Goal: Task Accomplishment & Management: Manage account settings

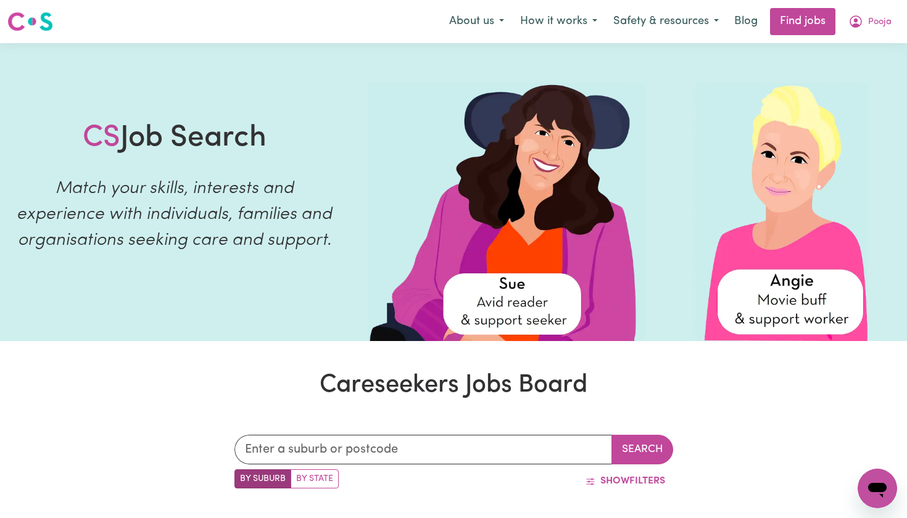
click at [303, 481] on label "By State" at bounding box center [315, 479] width 48 height 19
click at [242, 478] on input "By State" at bounding box center [238, 474] width 8 height 8
radio input "true"
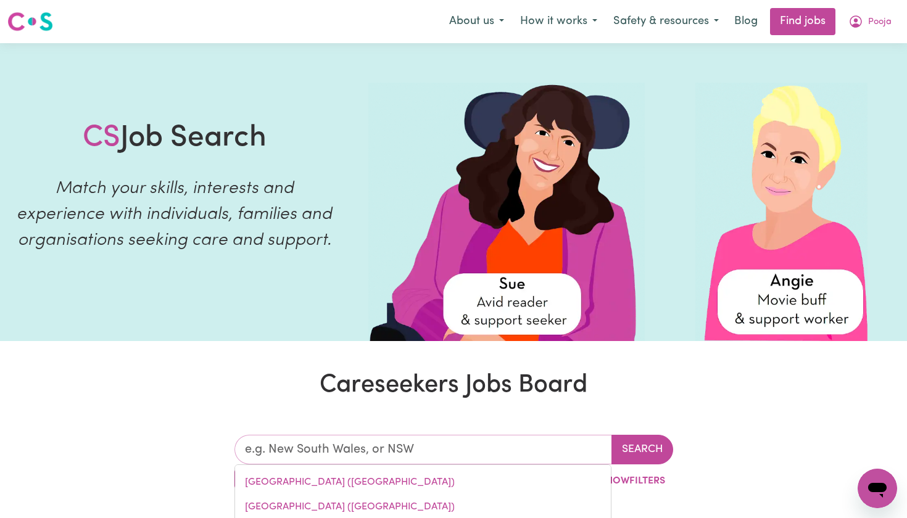
click at [347, 452] on input "text" at bounding box center [423, 450] width 378 height 30
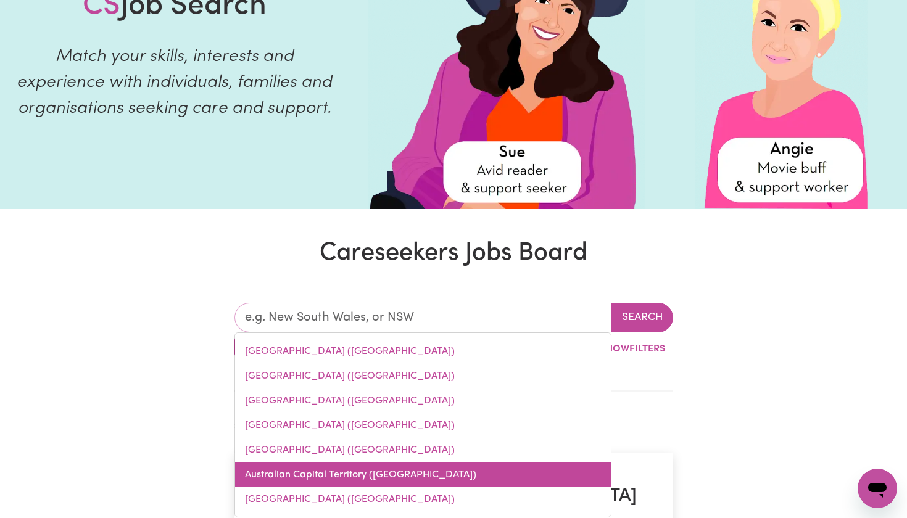
scroll to position [23, 0]
click at [337, 479] on link "Australian Capital Territory (ACT)" at bounding box center [423, 475] width 376 height 25
type input "Australian Capital Territory (ACT)"
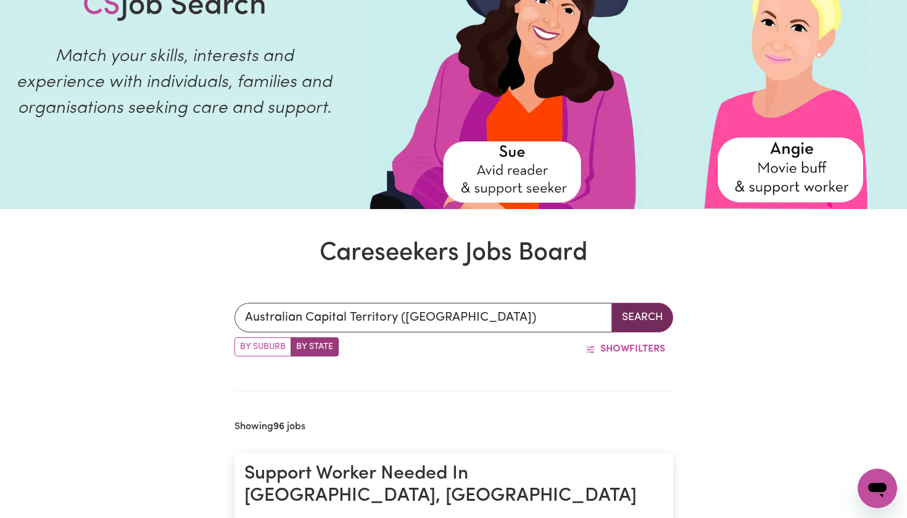
click at [653, 311] on button "Search" at bounding box center [642, 318] width 62 height 30
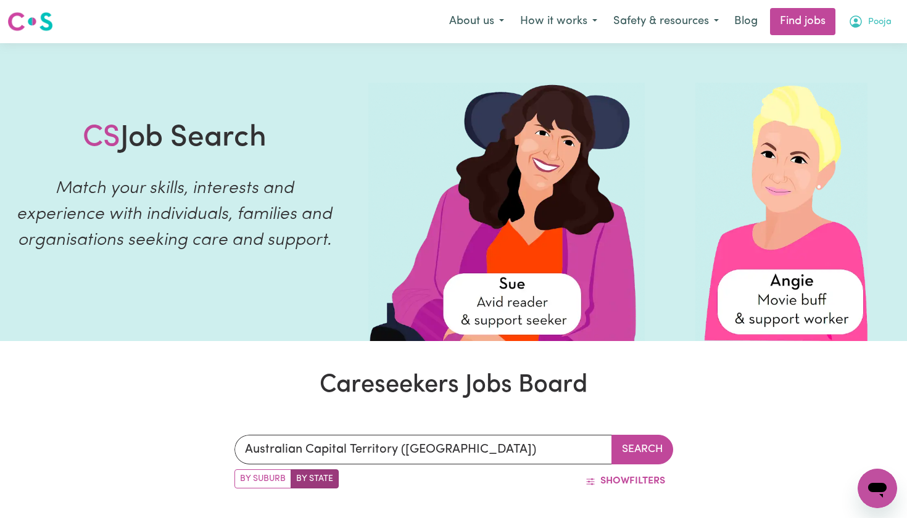
click at [866, 25] on button "Pooja" at bounding box center [869, 22] width 59 height 26
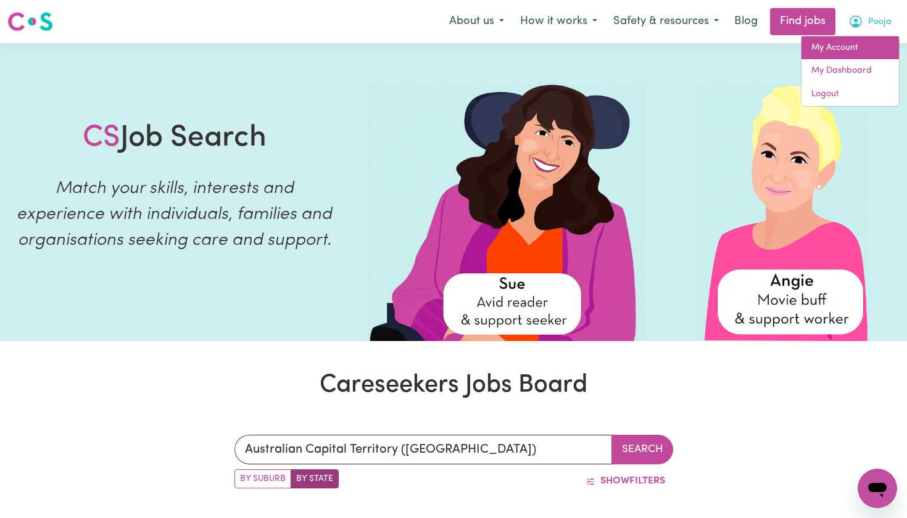
click at [842, 52] on link "My Account" at bounding box center [850, 47] width 97 height 23
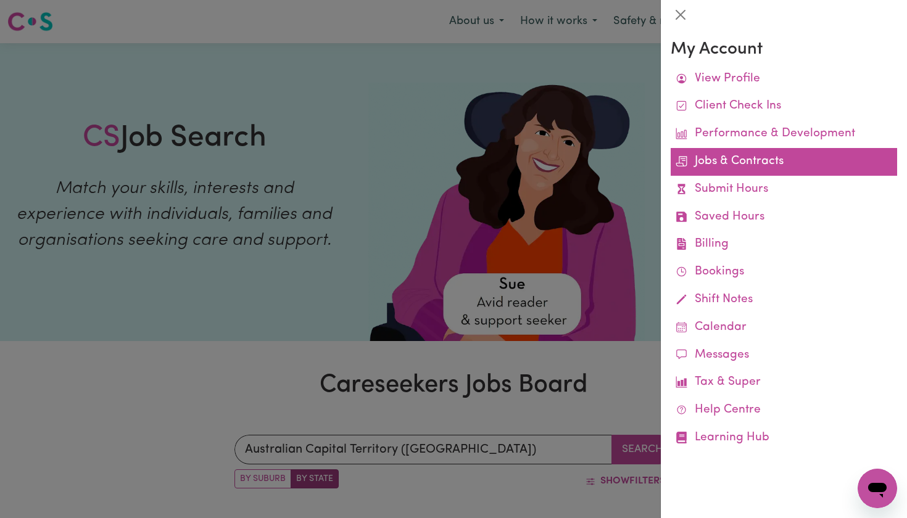
click at [759, 160] on link "Jobs & Contracts" at bounding box center [784, 162] width 226 height 28
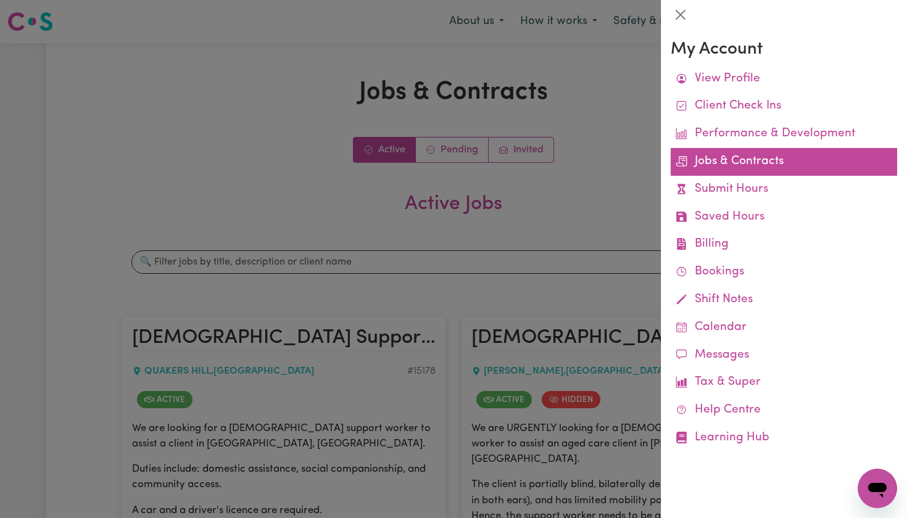
click at [759, 160] on link "Jobs & Contracts" at bounding box center [784, 162] width 226 height 28
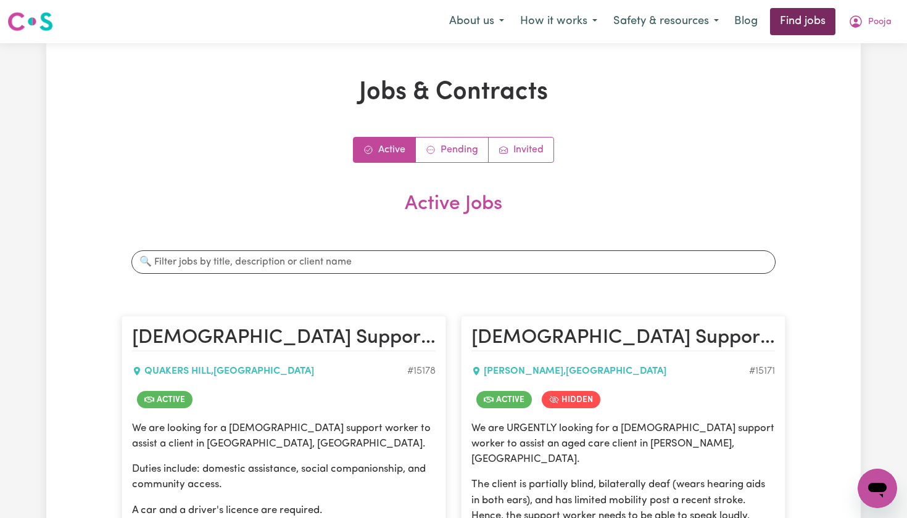
click at [814, 20] on link "Find jobs" at bounding box center [802, 21] width 65 height 27
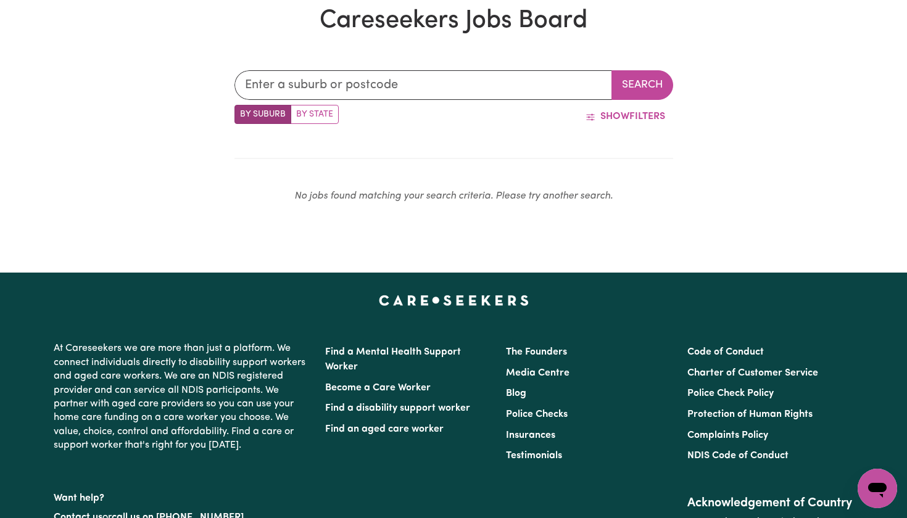
scroll to position [363, 0]
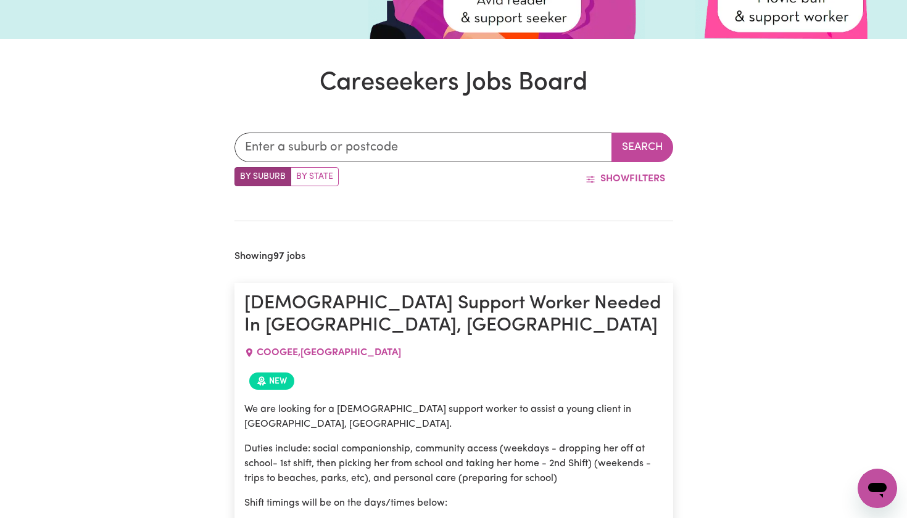
scroll to position [304, 0]
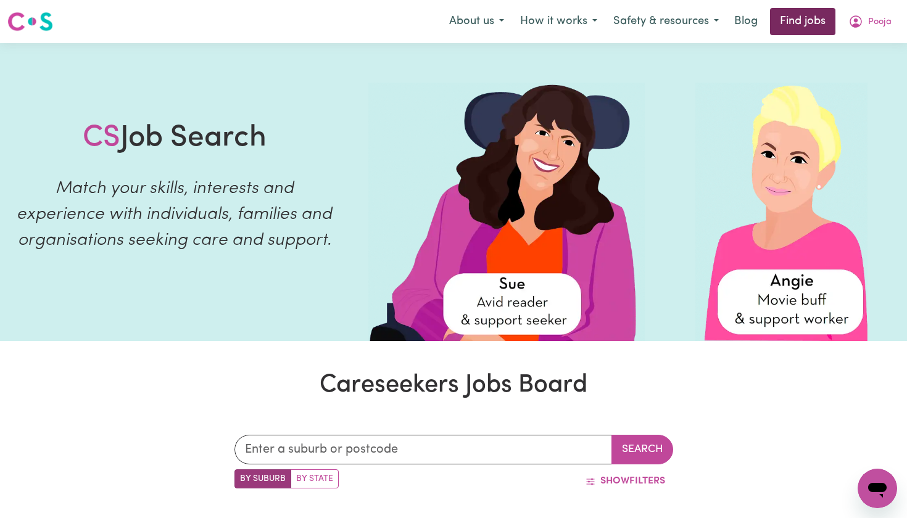
click at [810, 15] on link "Find jobs" at bounding box center [802, 21] width 65 height 27
click at [868, 23] on span "Pooja" at bounding box center [879, 22] width 23 height 14
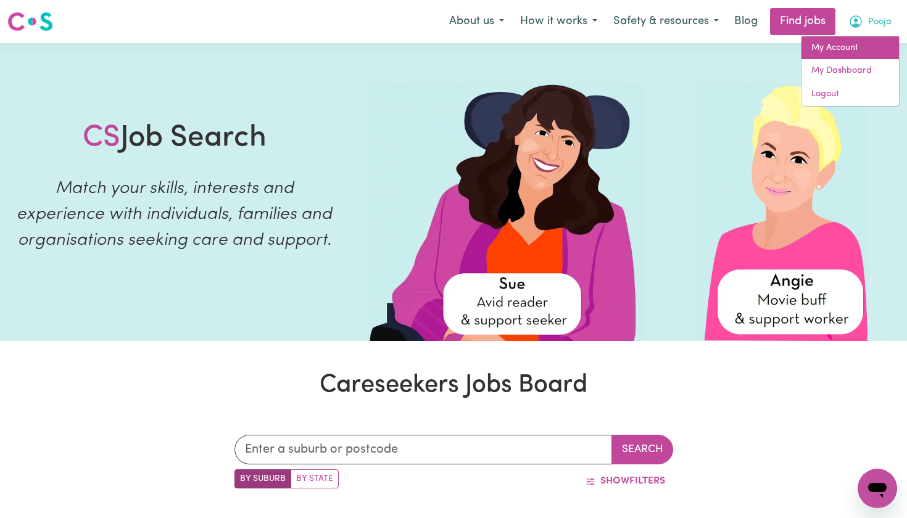
click at [843, 47] on link "My Account" at bounding box center [850, 47] width 97 height 23
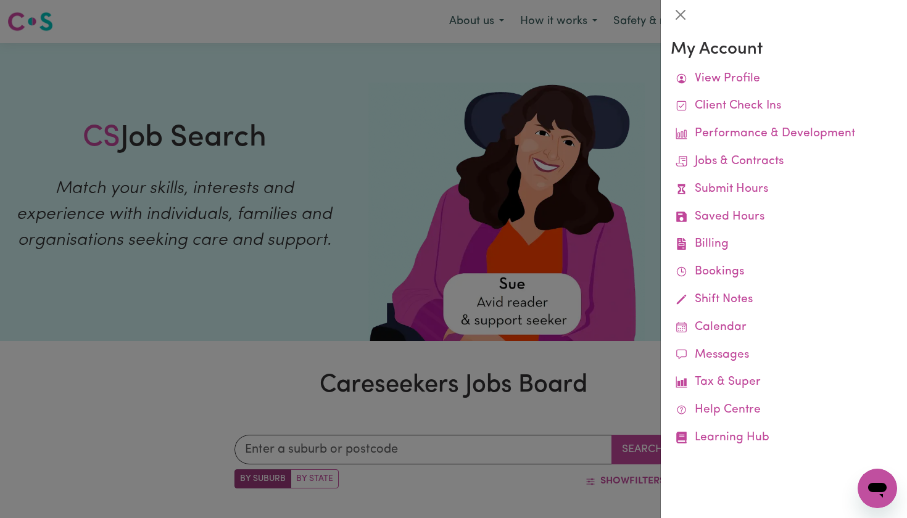
click at [548, 62] on div at bounding box center [453, 259] width 907 height 518
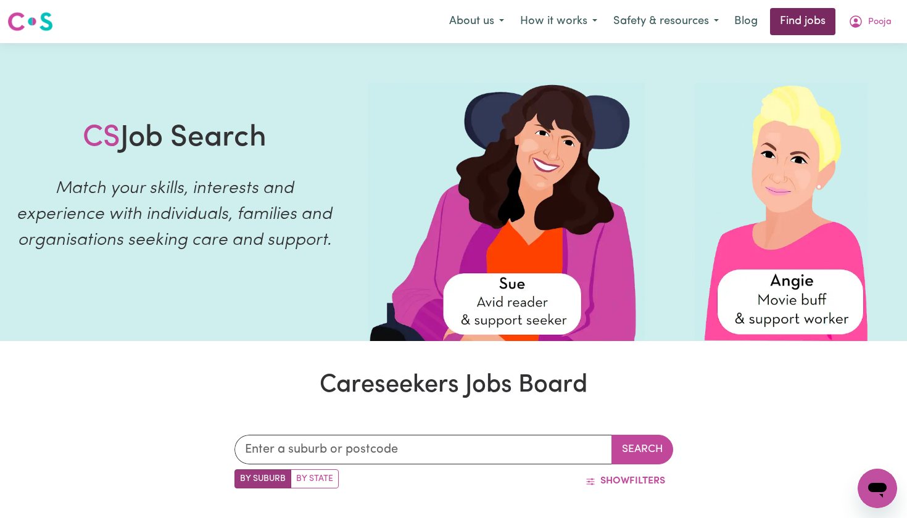
click at [803, 25] on link "Find jobs" at bounding box center [802, 21] width 65 height 27
